Goal: Information Seeking & Learning: Learn about a topic

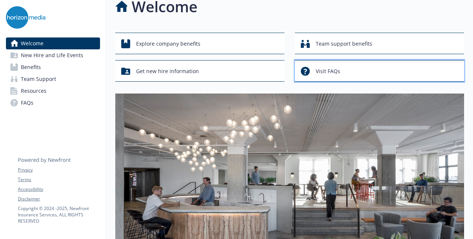
click at [300, 71] on button "Visit FAQs" at bounding box center [379, 71] width 169 height 22
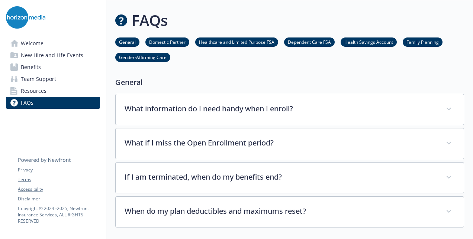
click at [41, 44] on span "Welcome" at bounding box center [32, 44] width 23 height 12
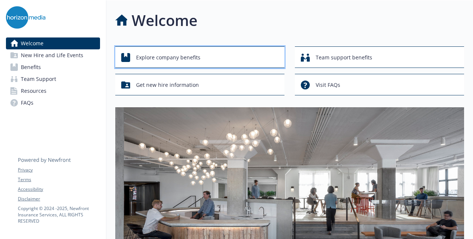
click at [163, 57] on span "Explore company benefits" at bounding box center [168, 58] width 64 height 14
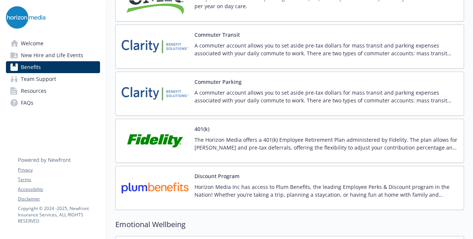
click at [155, 138] on img at bounding box center [155, 141] width 67 height 32
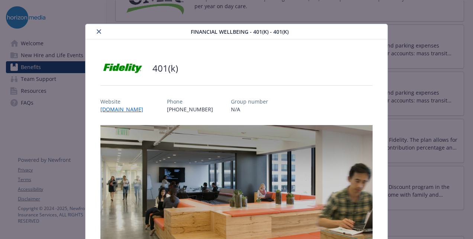
scroll to position [12, 0]
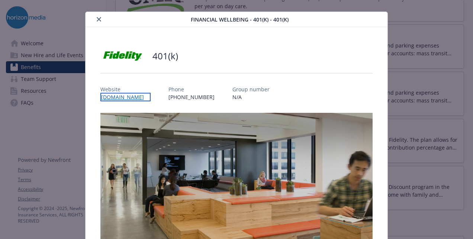
click at [124, 96] on link "[DOMAIN_NAME]" at bounding box center [125, 97] width 50 height 9
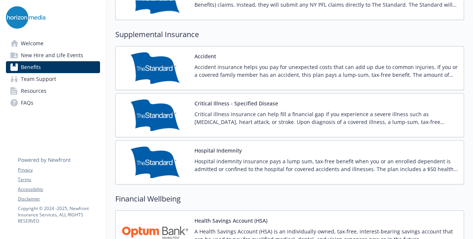
scroll to position [826, 0]
